Goal: Task Accomplishment & Management: Complete application form

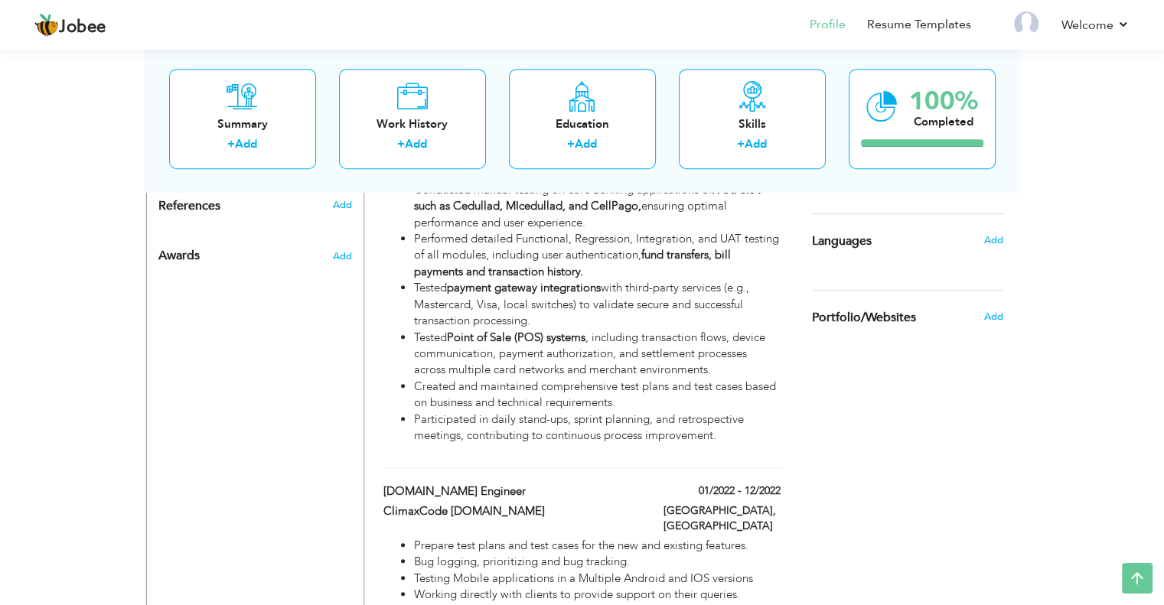
scroll to position [921, 0]
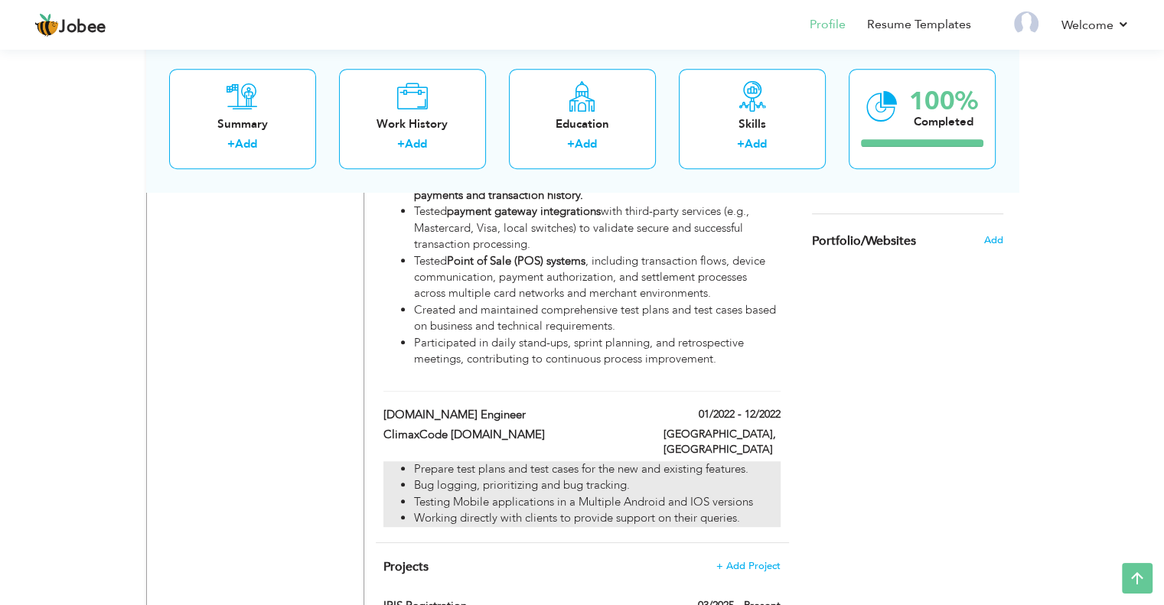
click at [492, 477] on li "Bug logging, prioritizing and bug tracking." at bounding box center [597, 485] width 366 height 16
type input "[DOMAIN_NAME] Engineer"
type input "ClimaxCode [DOMAIN_NAME]"
type input "01/2022"
type input "12/2022"
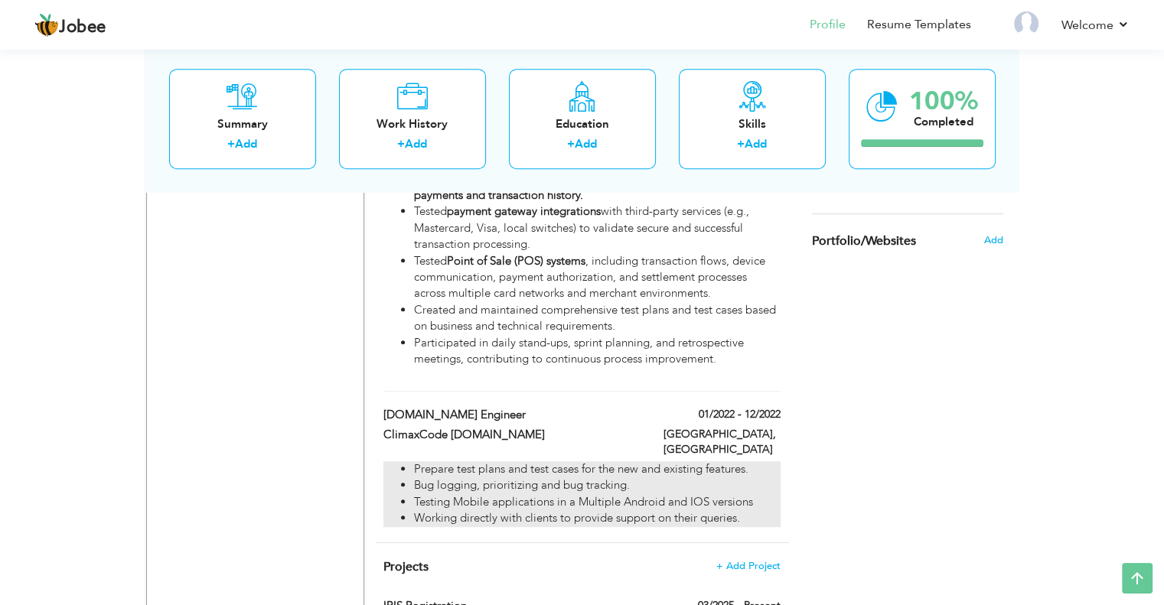
type input "[GEOGRAPHIC_DATA]"
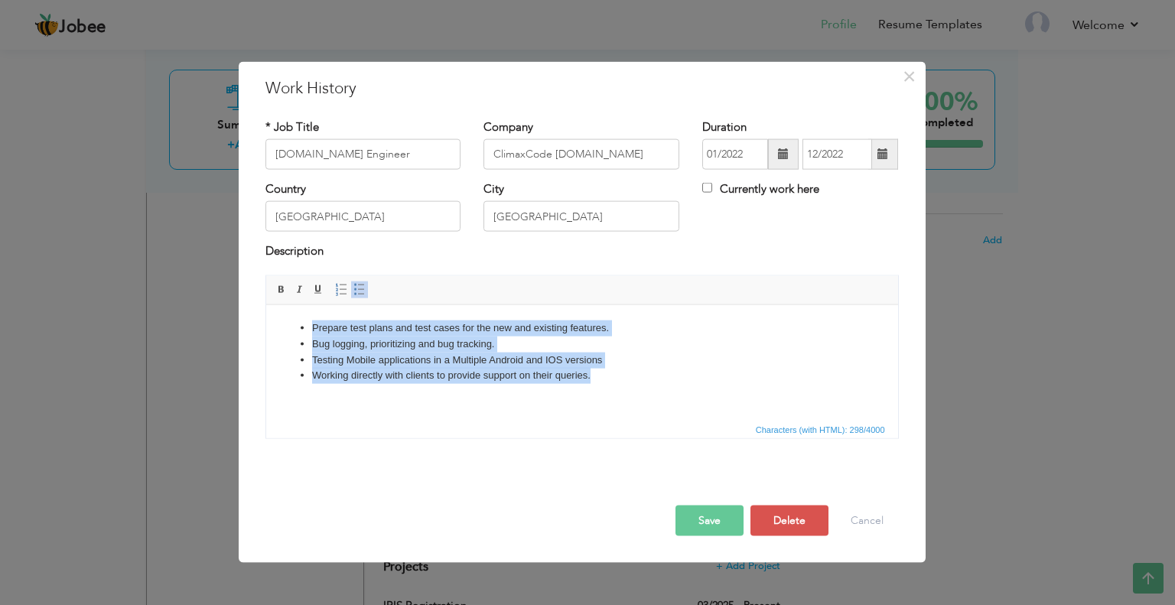
drag, startPoint x: 594, startPoint y: 376, endPoint x: 276, endPoint y: 335, distance: 320.1
click at [276, 335] on html "Prepare test plans and test cases for the new and existing features. Bug loggin…" at bounding box center [581, 352] width 632 height 94
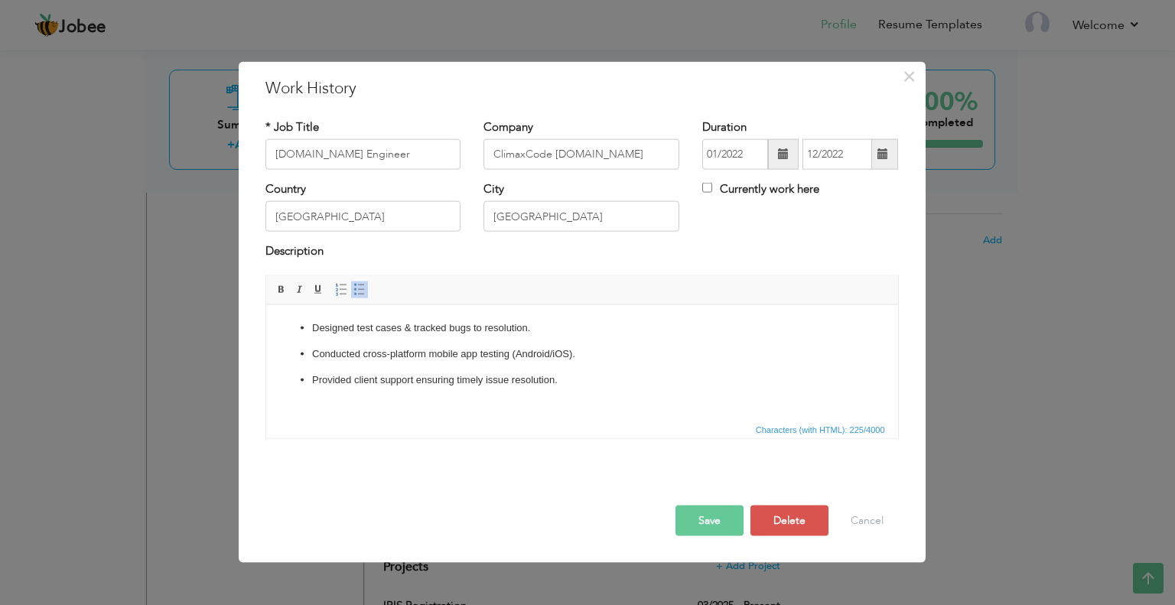
click at [719, 518] on button "Save" at bounding box center [710, 520] width 68 height 31
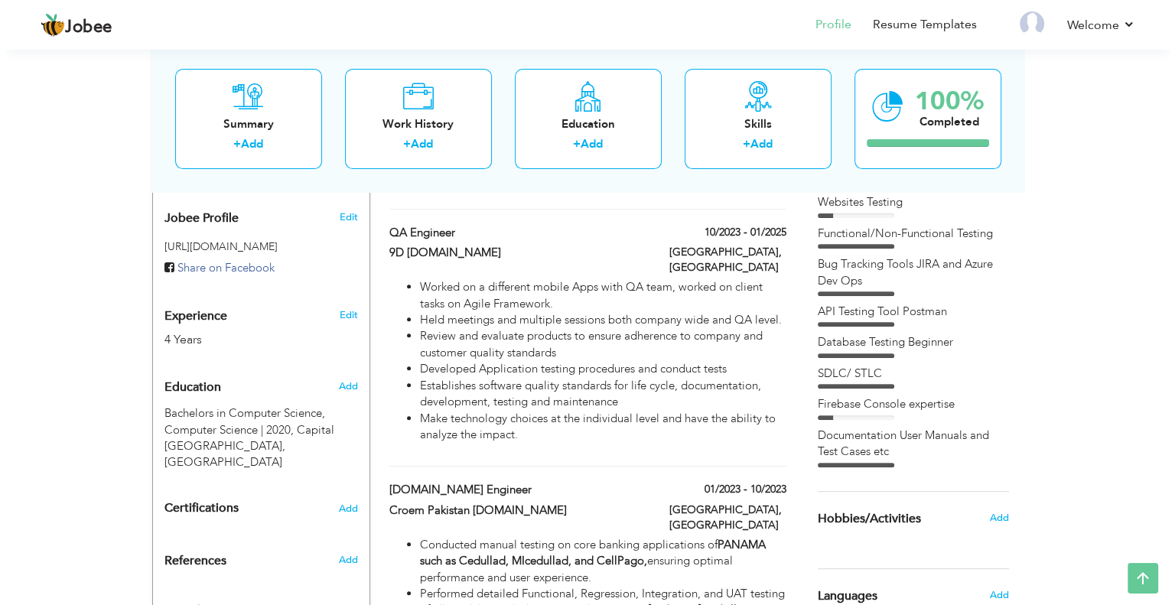
scroll to position [462, 0]
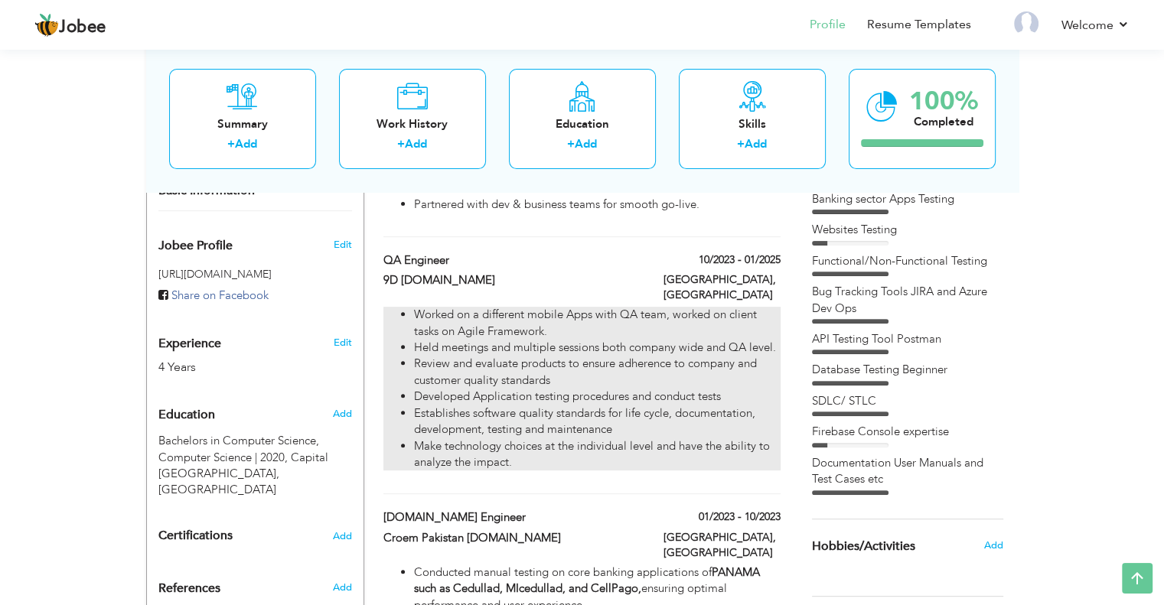
click at [497, 356] on li "Review and evaluate products to ensure adherence to company and customer qualit…" at bounding box center [597, 372] width 366 height 33
type input "QA Engineer"
type input "9D [DOMAIN_NAME]"
type input "10/2023"
type input "01/2025"
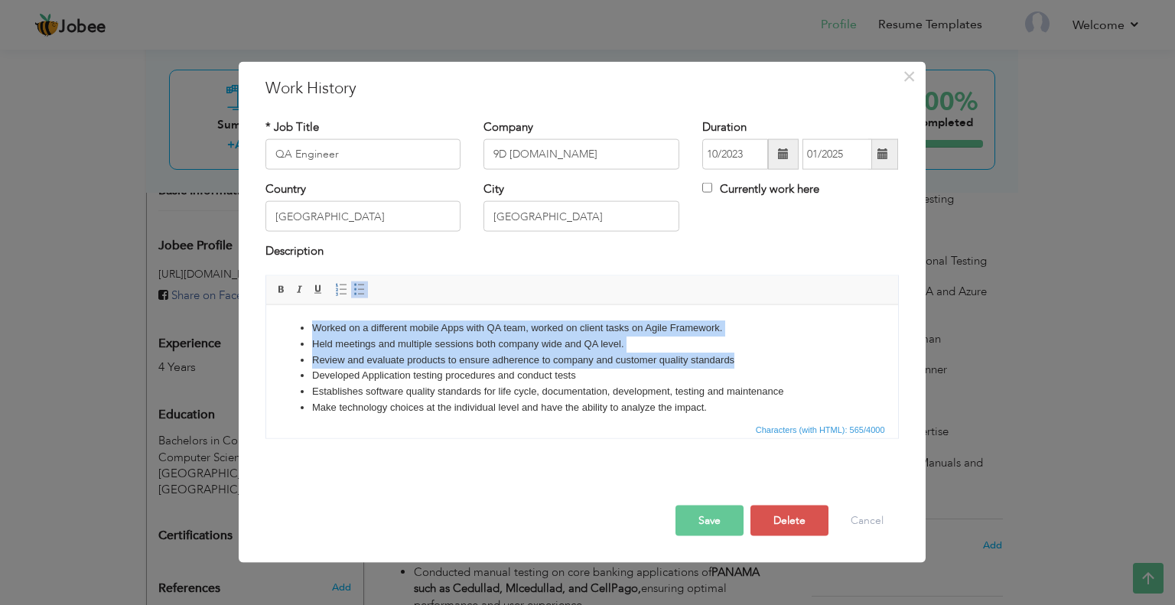
drag, startPoint x: 308, startPoint y: 326, endPoint x: 747, endPoint y: 357, distance: 439.5
click at [746, 357] on ul "Worked on a different mobile Apps with QA team, worked on client tasks on Agile…" at bounding box center [581, 368] width 601 height 96
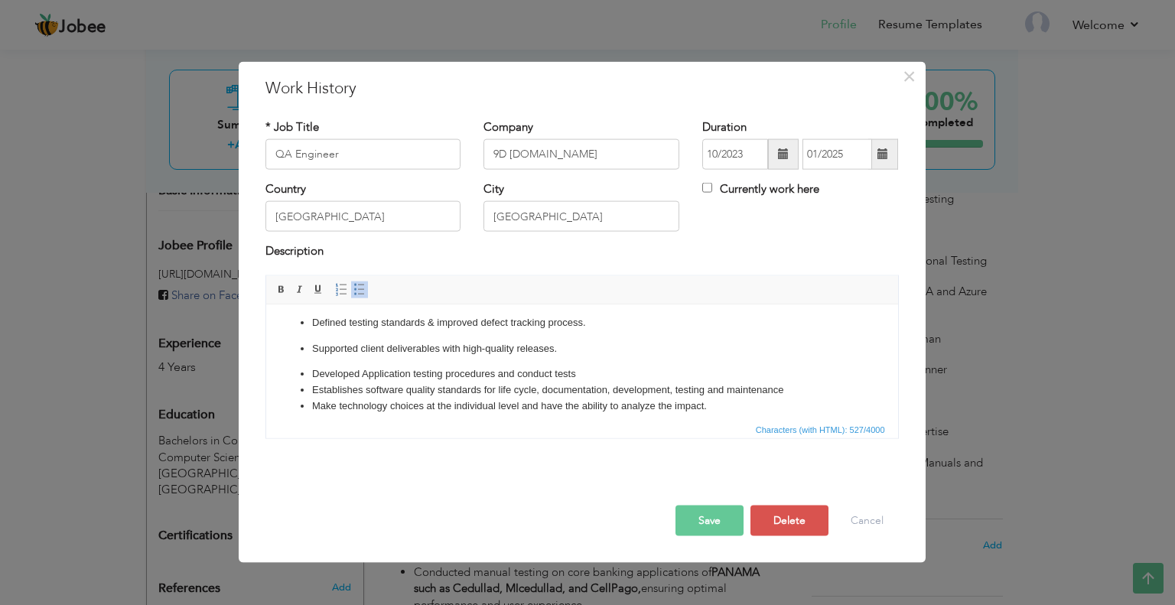
scroll to position [41, 0]
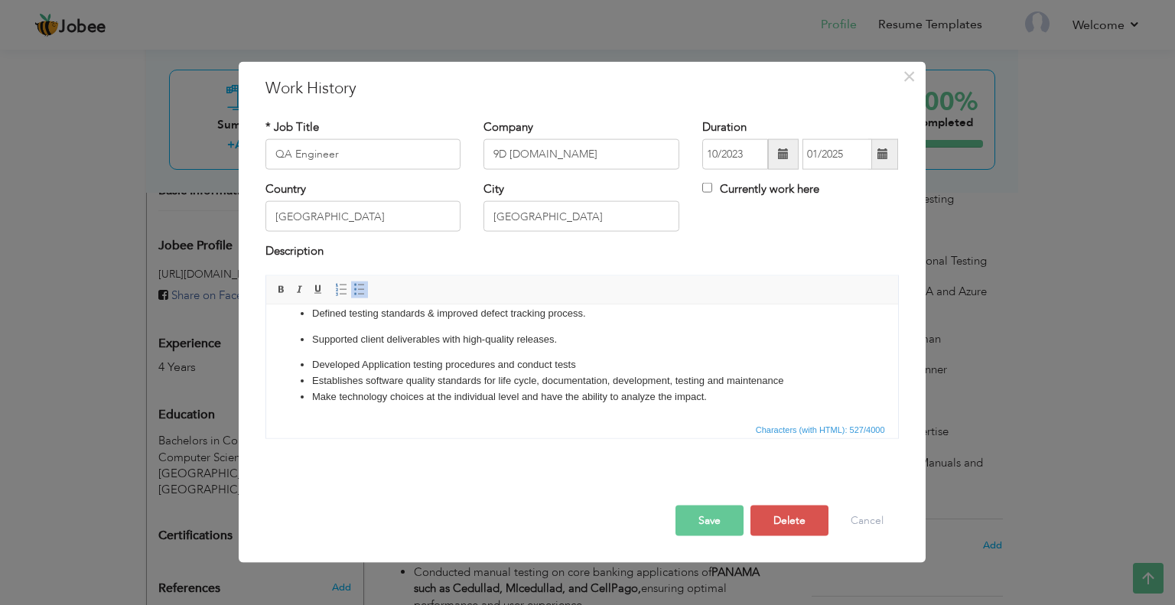
click at [706, 517] on button "Save" at bounding box center [710, 520] width 68 height 31
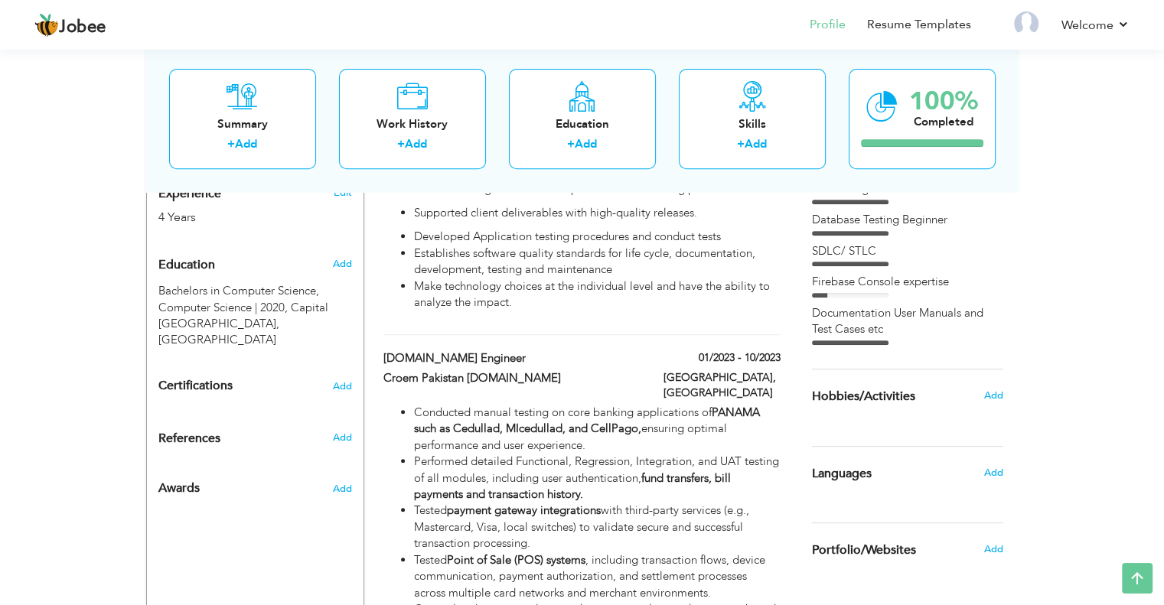
scroll to position [692, 0]
